Goal: Task Accomplishment & Management: Use online tool/utility

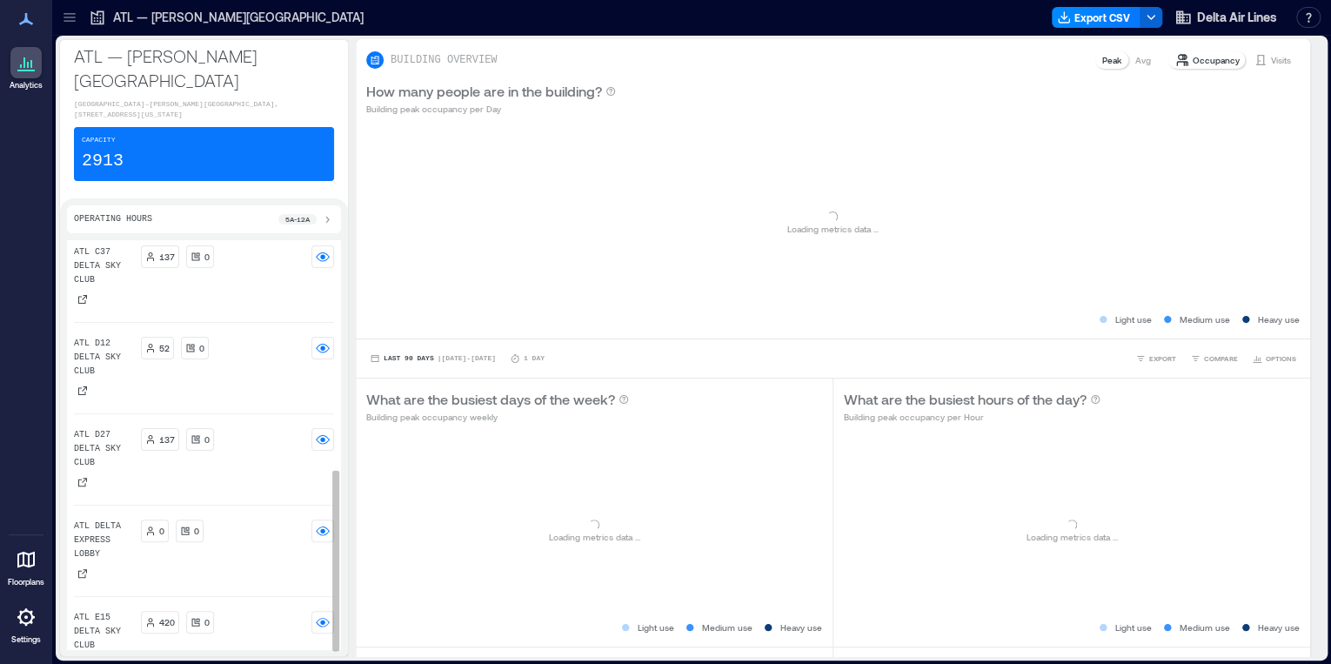
scroll to position [516, 0]
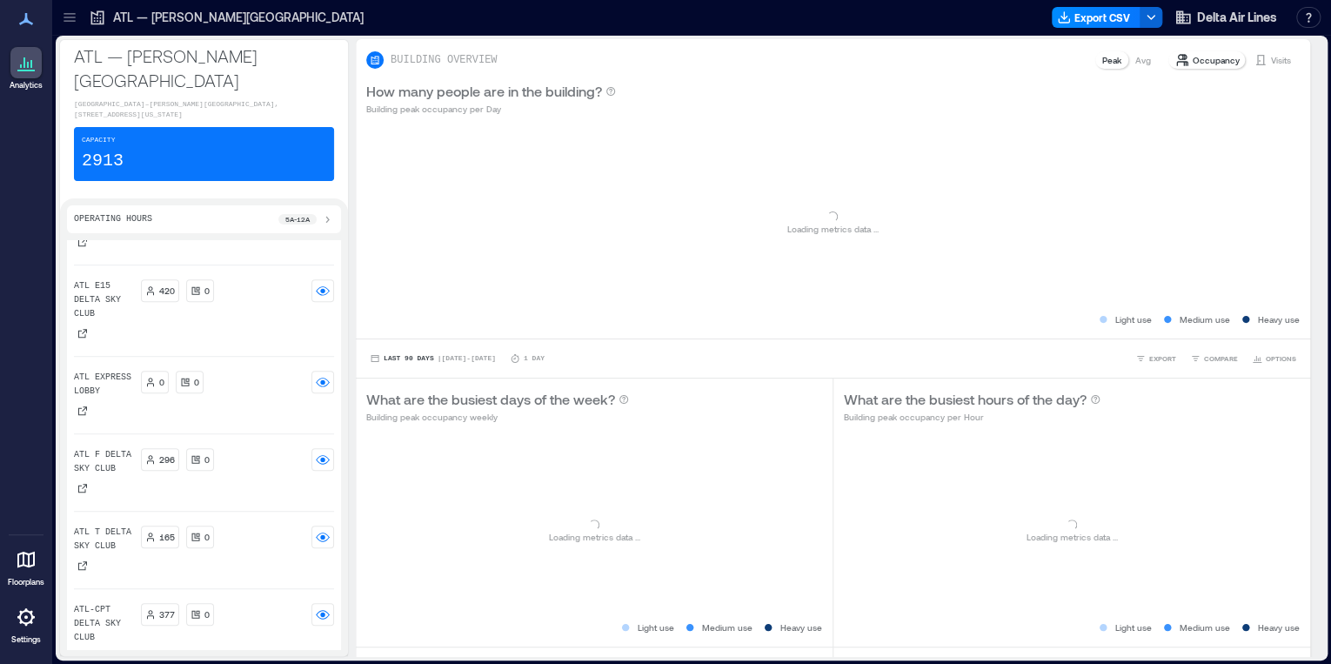
click at [75, 26] on div at bounding box center [70, 17] width 28 height 28
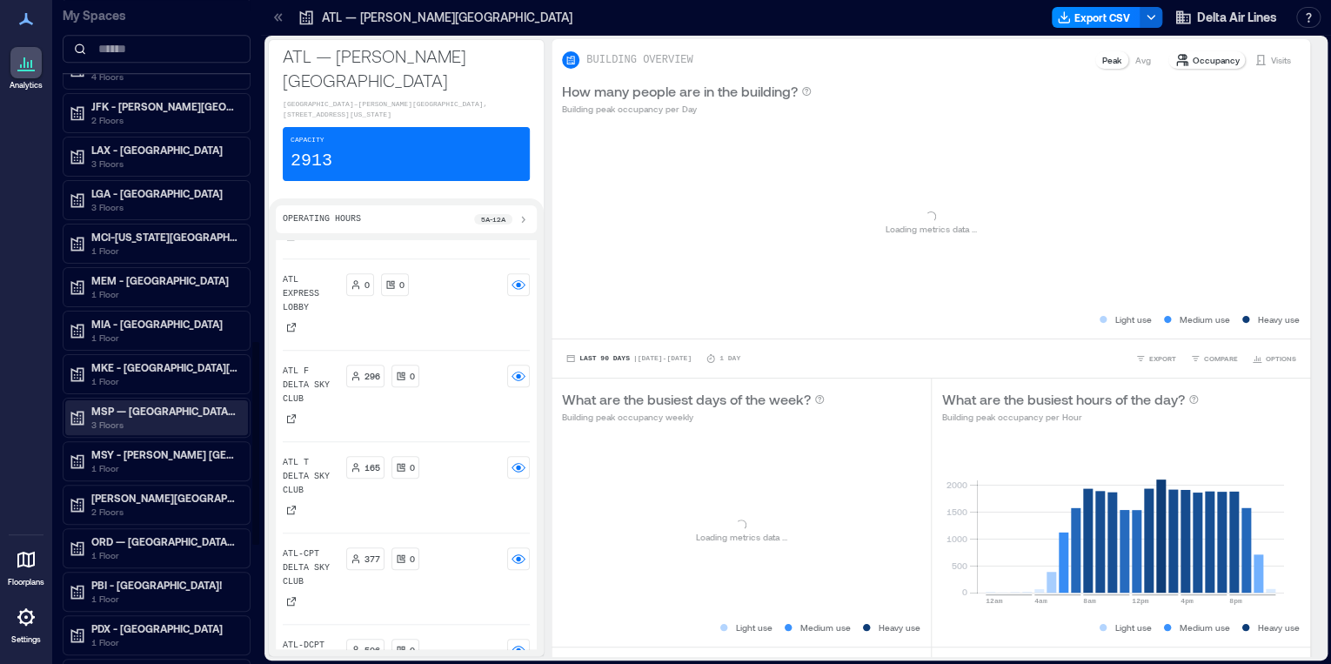
scroll to position [1113, 0]
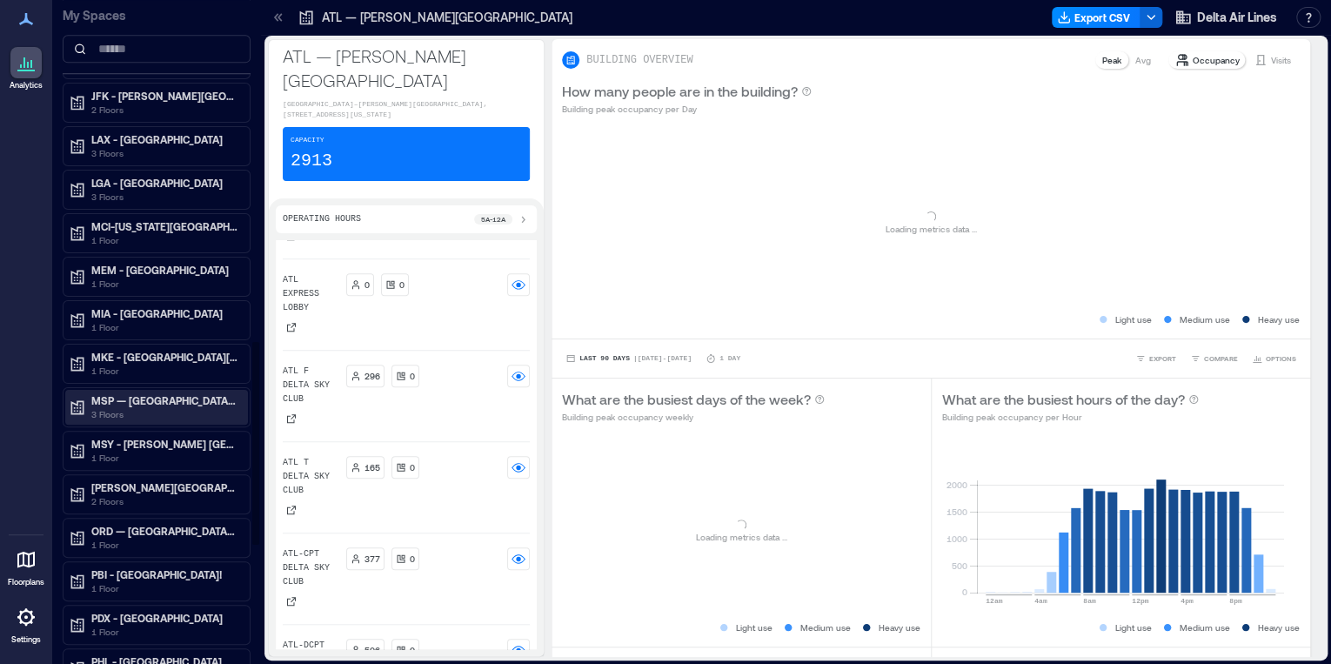
click at [140, 397] on p "MSP — [GEOGRAPHIC_DATA]−[GEOGRAPHIC_DATA][PERSON_NAME]" at bounding box center [164, 400] width 146 height 14
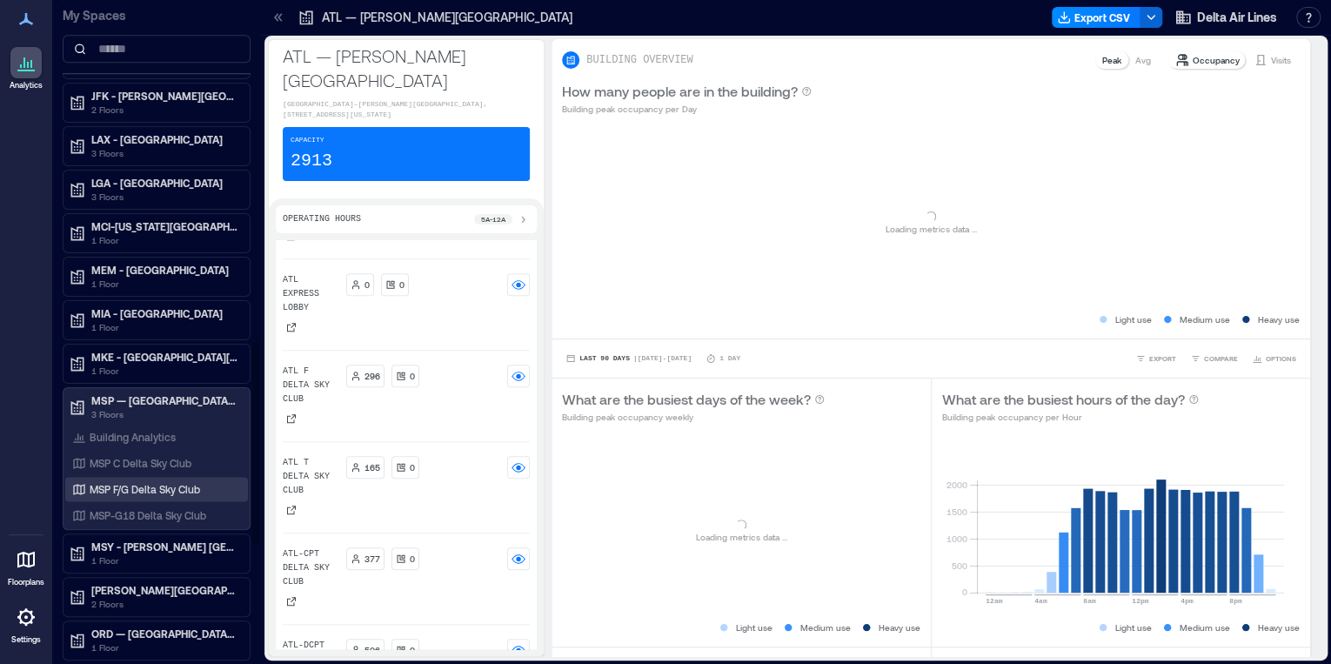
click at [157, 482] on p "MSP F/G Delta Sky Club" at bounding box center [145, 489] width 110 height 14
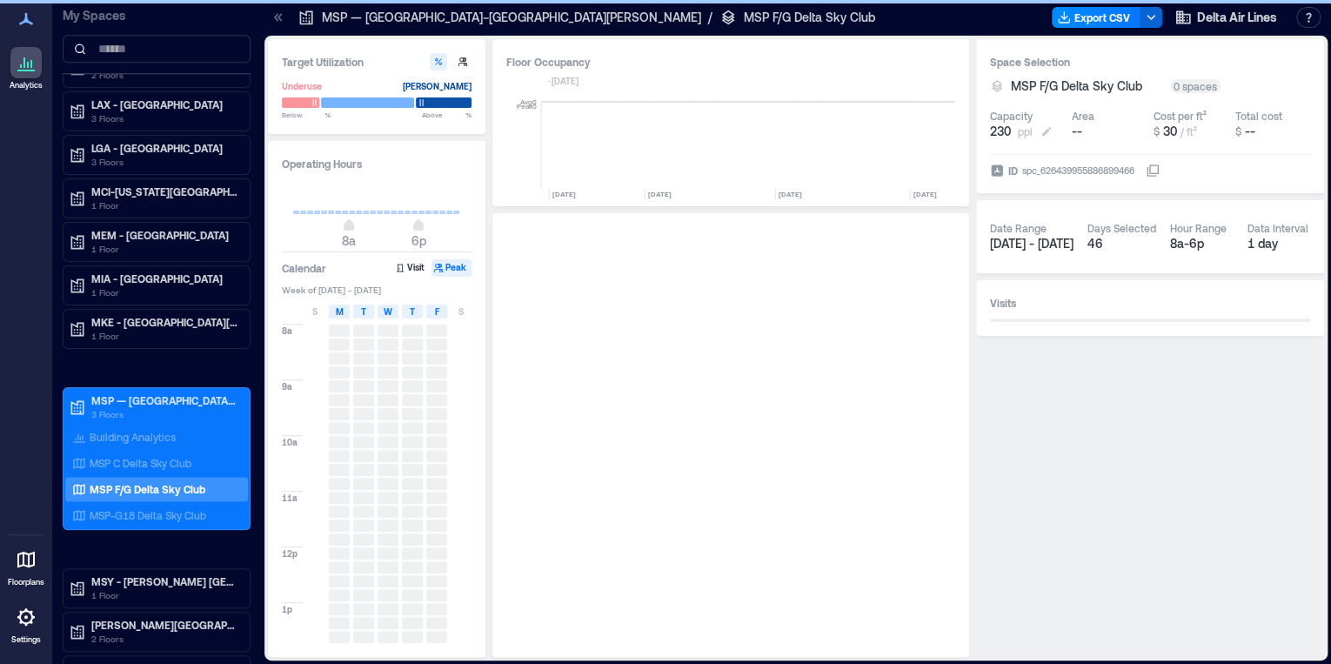
click at [1012, 134] on button "230 ppl" at bounding box center [1027, 131] width 75 height 17
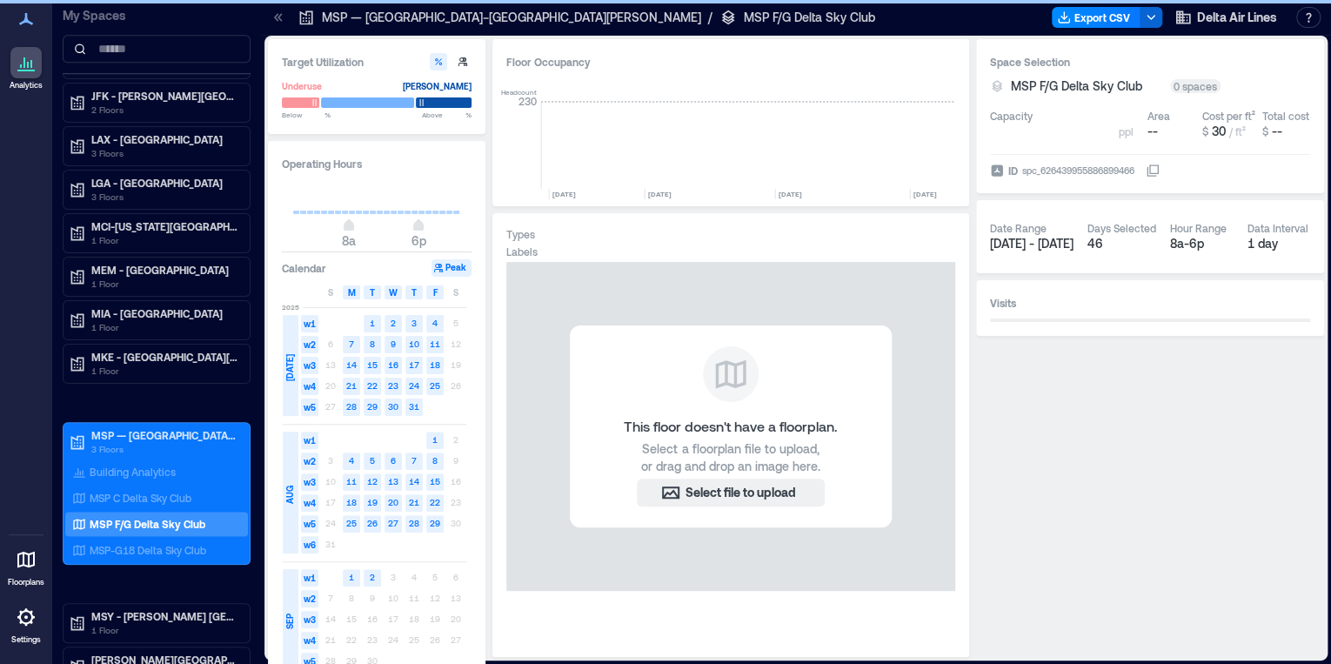
scroll to position [0, 9633]
drag, startPoint x: 1039, startPoint y: 134, endPoint x: 741, endPoint y: 136, distance: 298.3
click at [741, 136] on div "Target Utilization Underuse [PERSON_NAME] Below ** % Above ** % Operating Hours…" at bounding box center [796, 347] width 1056 height 617
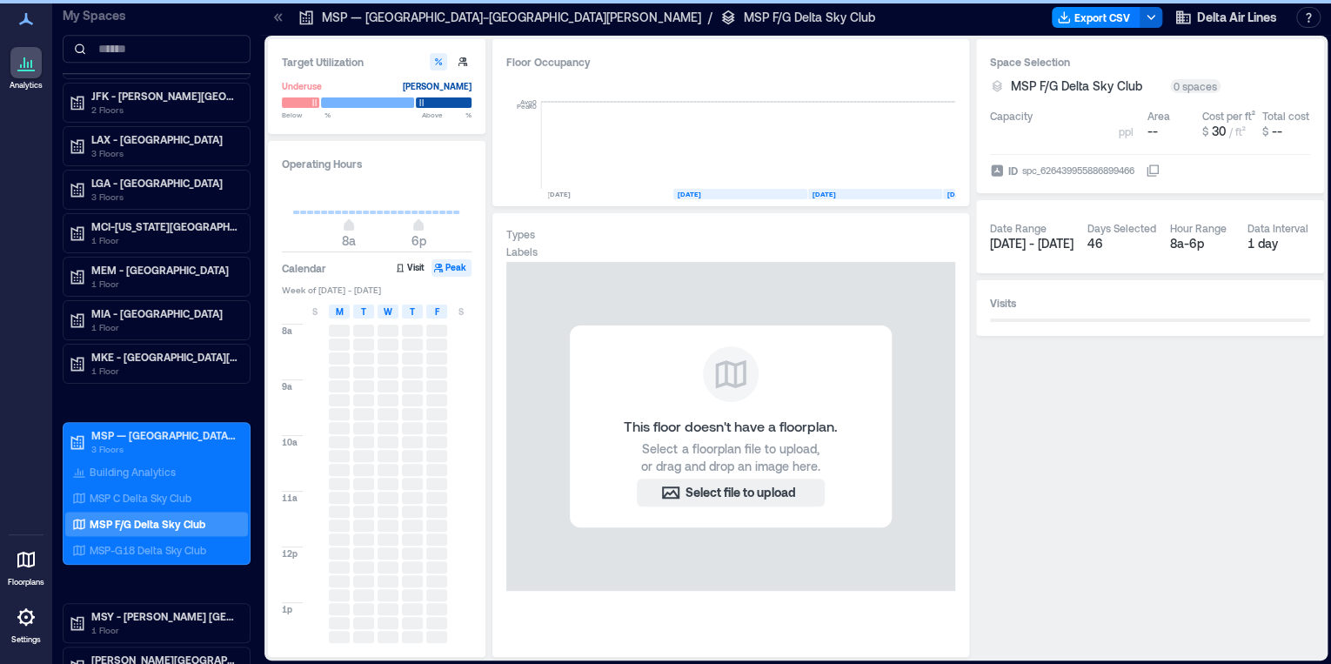
type input "***"
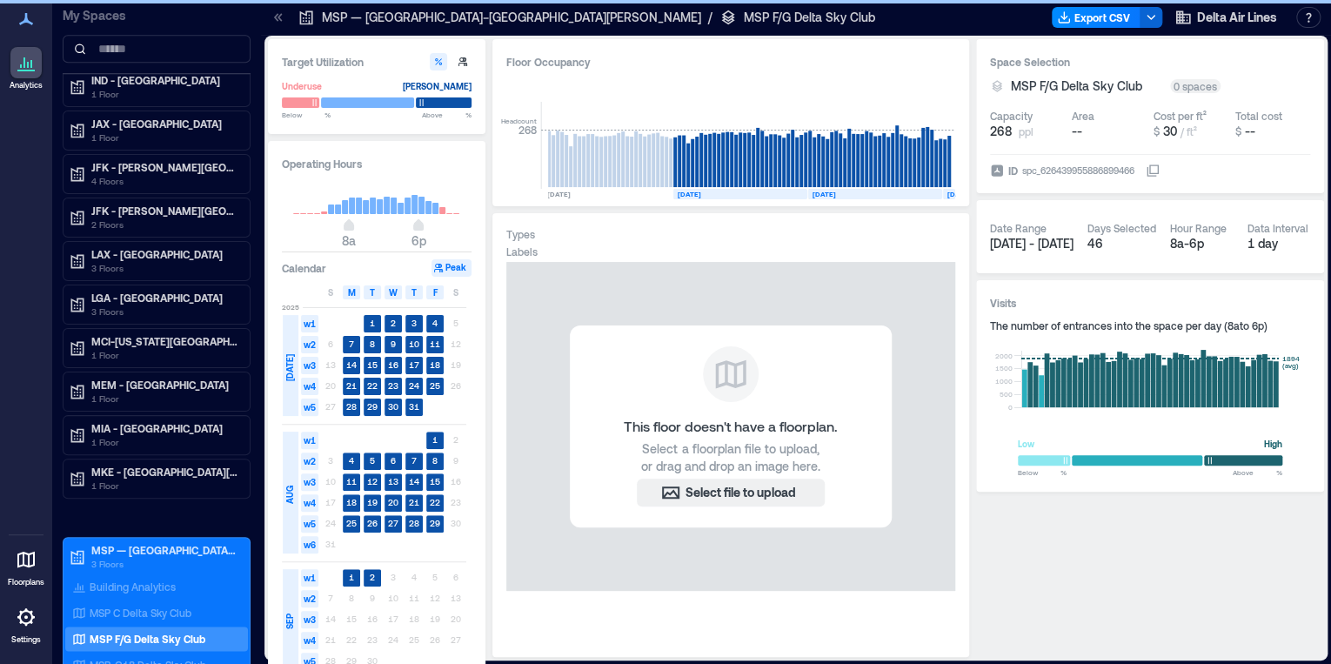
scroll to position [939, 0]
